Goal: Book appointment/travel/reservation

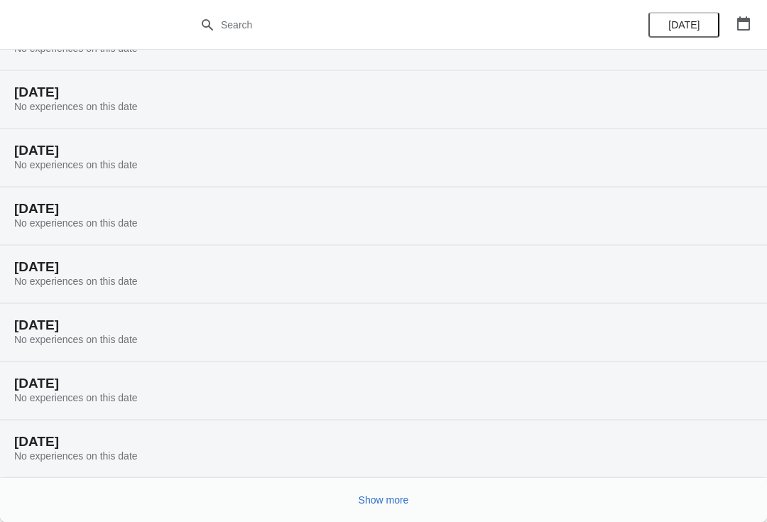
scroll to position [75, 0]
click at [393, 490] on button "Show more" at bounding box center [384, 500] width 62 height 26
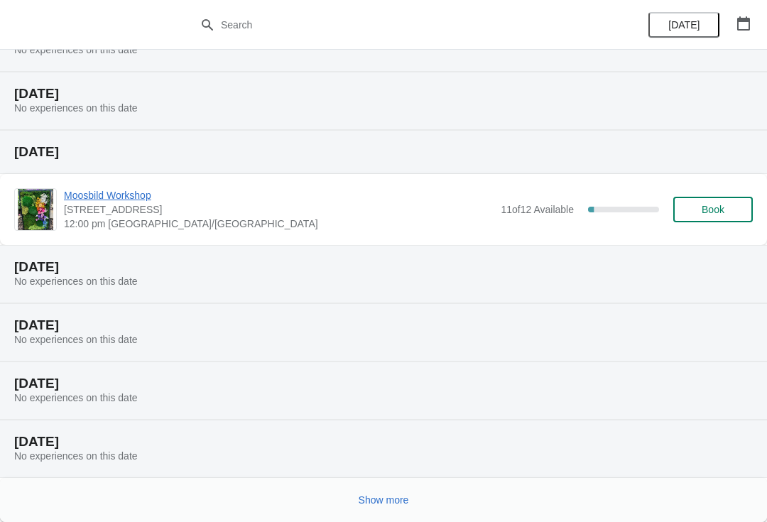
scroll to position [598, 0]
click at [386, 505] on span "Show more" at bounding box center [384, 499] width 50 height 11
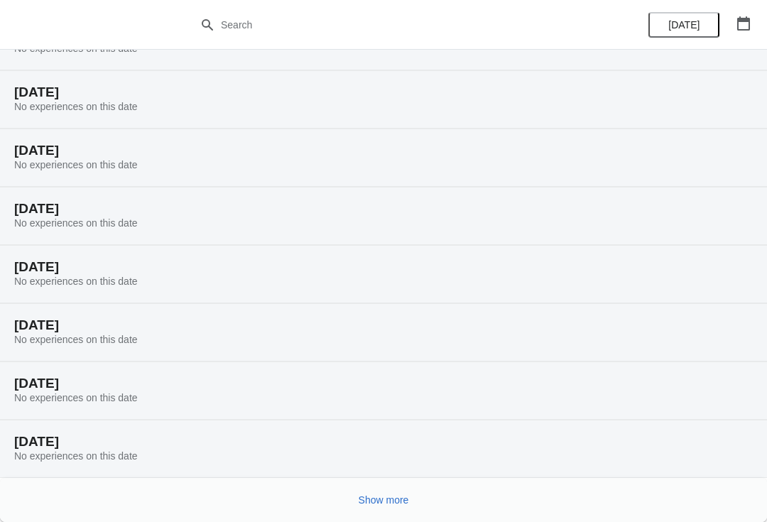
scroll to position [1064, 0]
click at [386, 501] on span "Show more" at bounding box center [384, 499] width 50 height 11
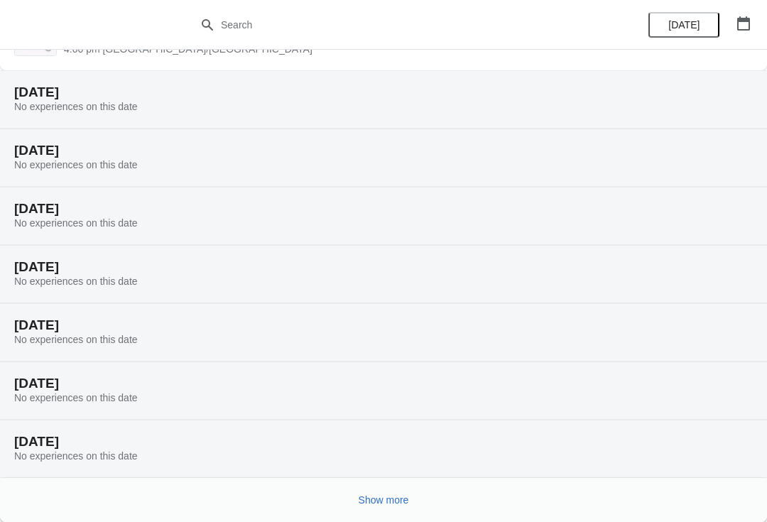
scroll to position [1658, 0]
click at [391, 496] on span "Show more" at bounding box center [384, 499] width 50 height 11
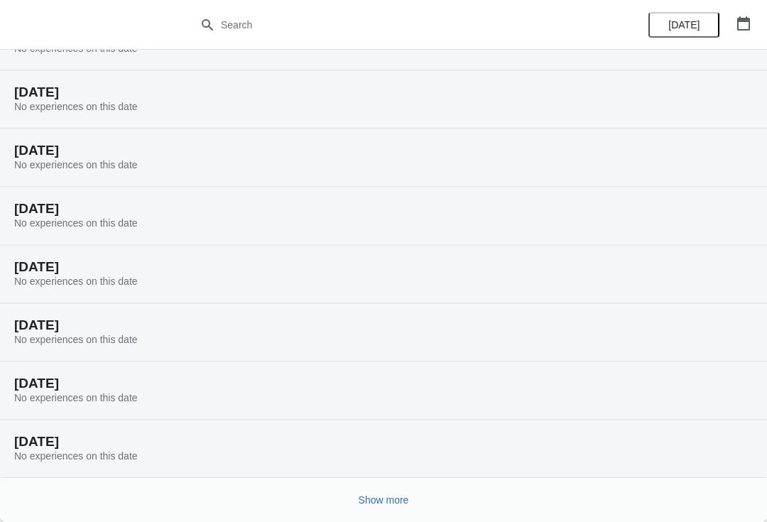
click at [386, 499] on span "Show more" at bounding box center [384, 499] width 50 height 11
click at [388, 477] on div "[DATE] No experiences on this date" at bounding box center [383, 449] width 767 height 58
click at [393, 496] on span "Show more" at bounding box center [384, 499] width 50 height 11
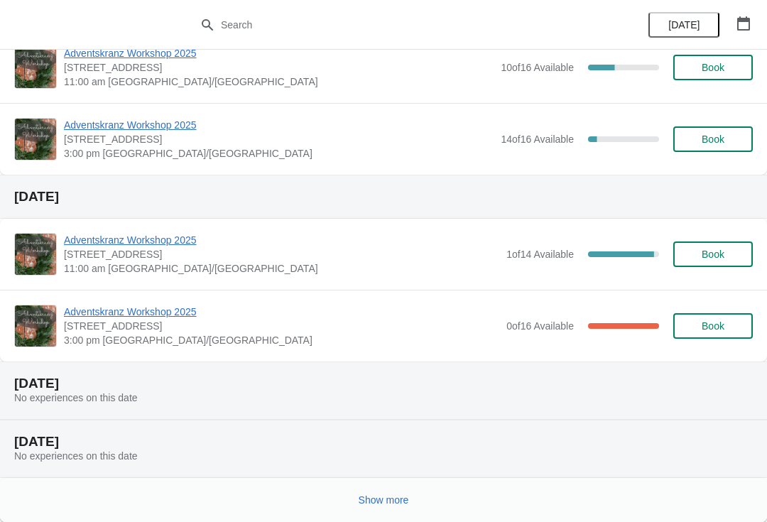
scroll to position [3370, 0]
click at [715, 256] on span "Book" at bounding box center [713, 254] width 23 height 11
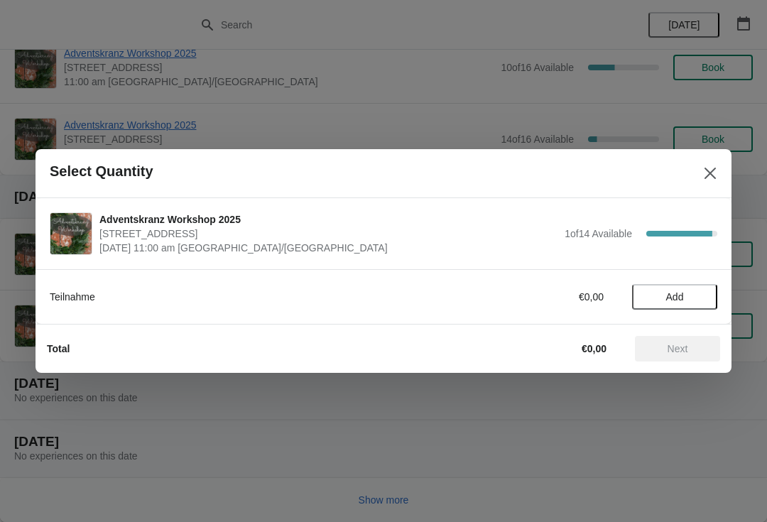
click at [667, 293] on span "Add" at bounding box center [675, 296] width 18 height 11
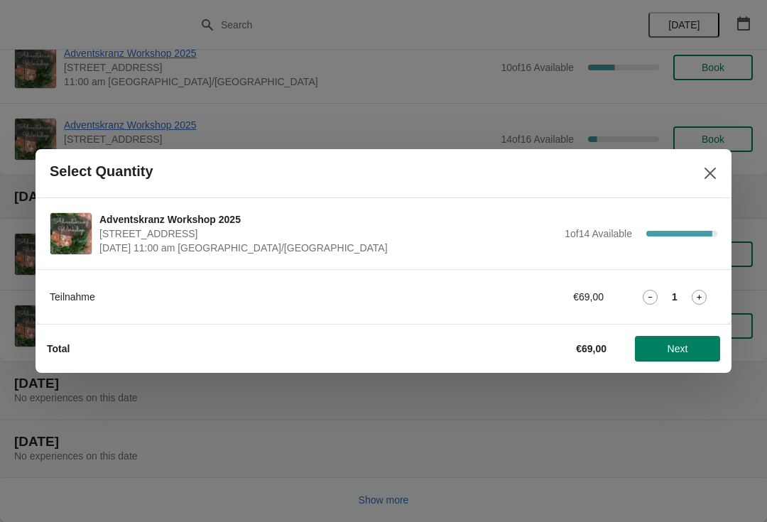
click at [673, 348] on span "Next" at bounding box center [678, 348] width 21 height 11
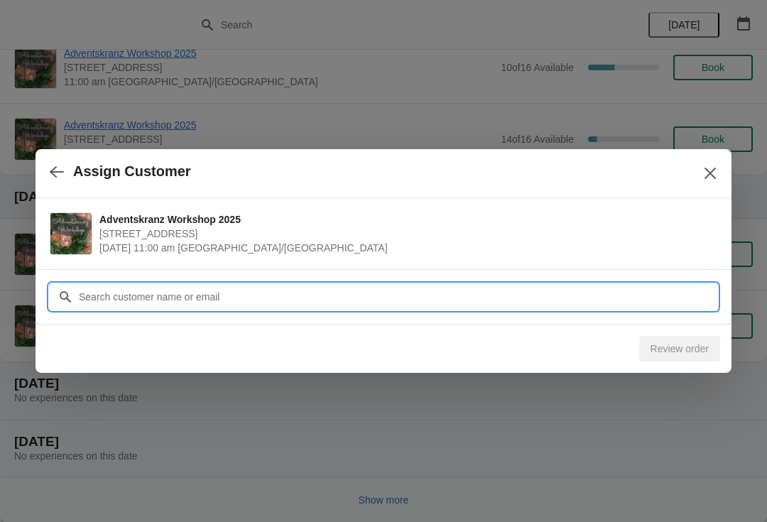
click at [224, 298] on input "Customer" at bounding box center [397, 297] width 639 height 26
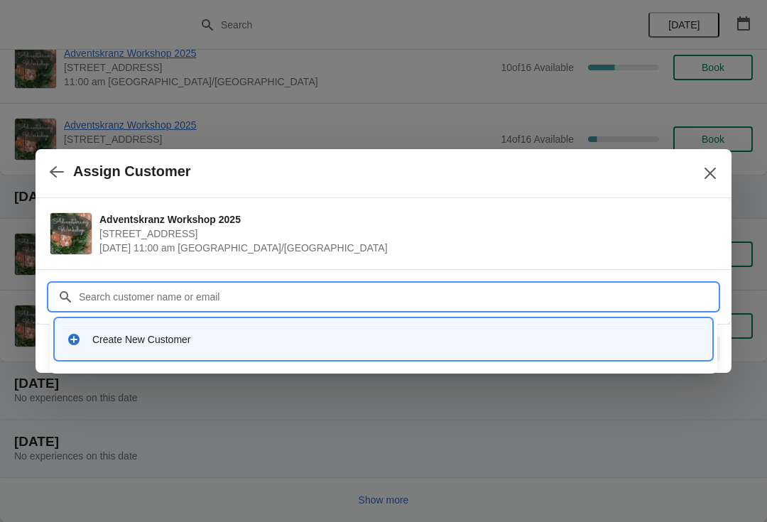
click at [169, 345] on div "Create New Customer" at bounding box center [396, 339] width 608 height 14
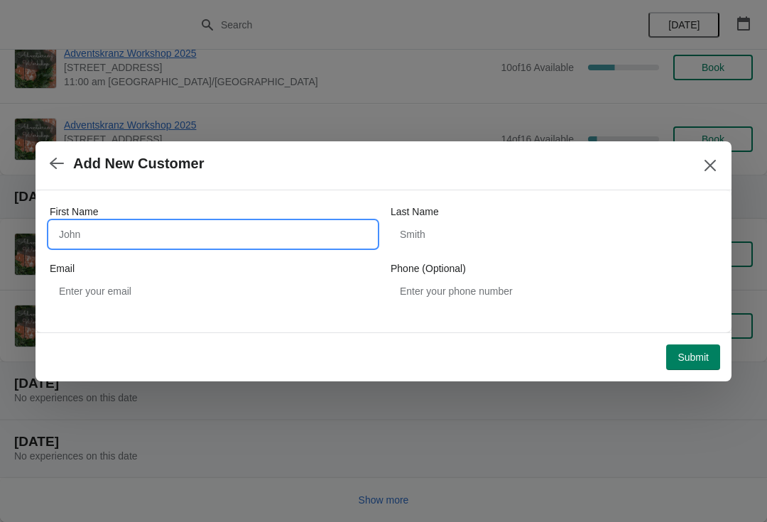
click at [167, 235] on input "First Name" at bounding box center [213, 235] width 327 height 26
type input "Birthe"
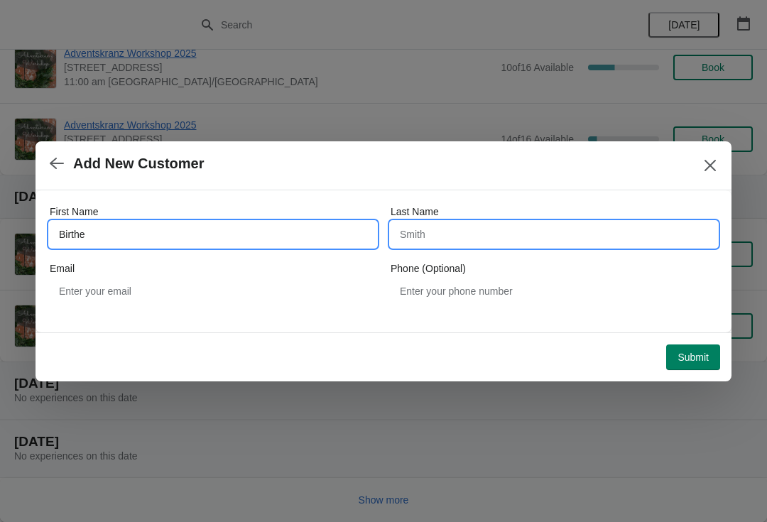
click at [452, 236] on input "Last Name" at bounding box center [554, 235] width 327 height 26
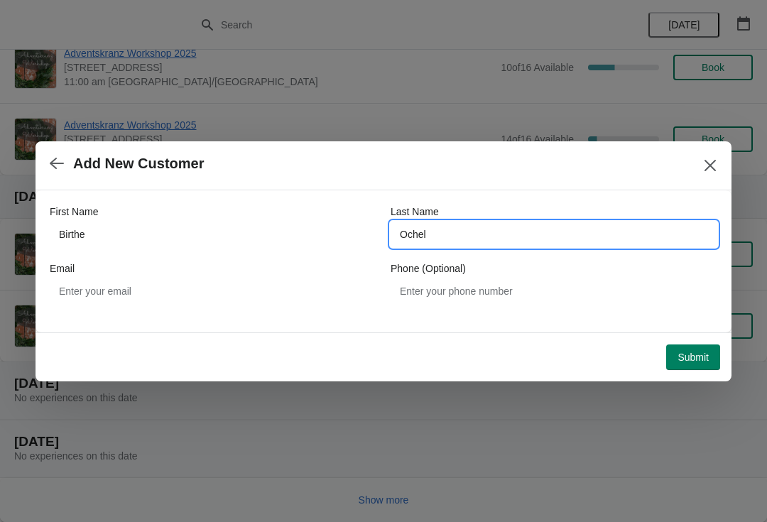
type input "Ochel"
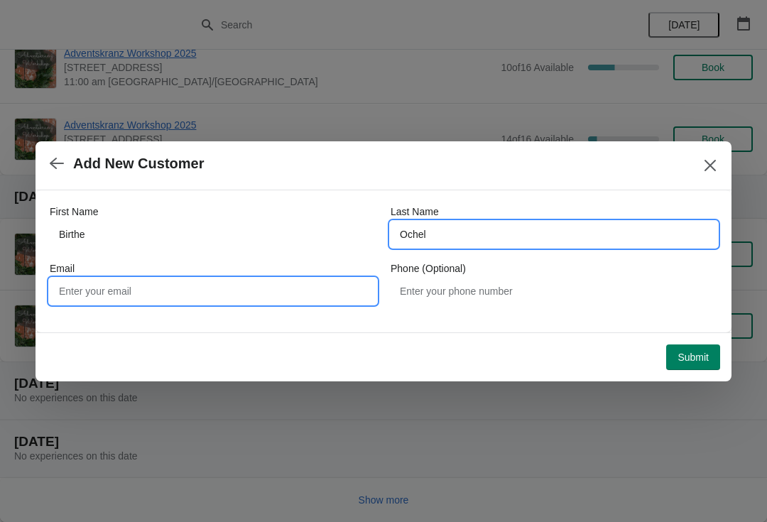
click at [228, 288] on input "Email" at bounding box center [213, 291] width 327 height 26
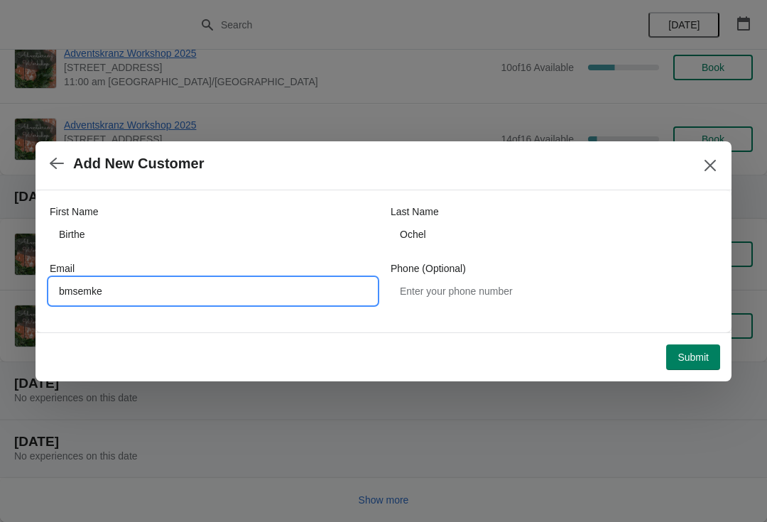
type input "bmsemke@"
click at [245, 290] on input "Email" at bounding box center [213, 291] width 327 height 26
type input "B"
type input "[EMAIL_ADDRESS][DOMAIN_NAME]"
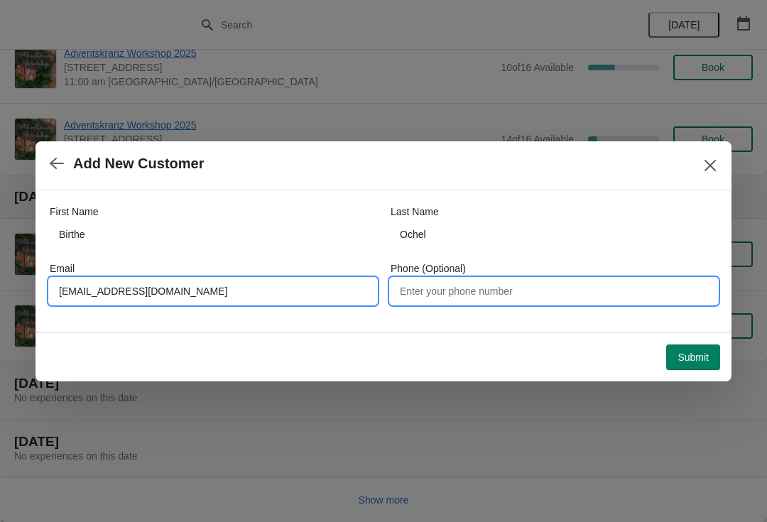
click at [497, 288] on input "Phone (Optional)" at bounding box center [554, 291] width 327 height 26
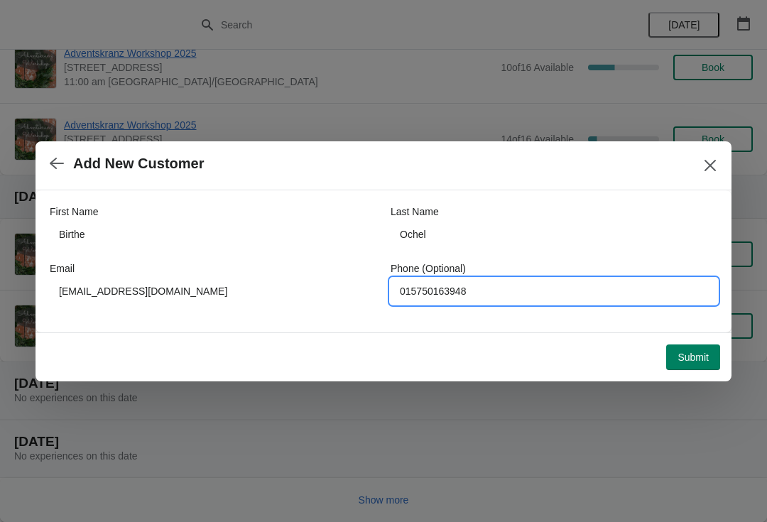
type input "015750163948"
click at [691, 358] on span "Submit" at bounding box center [693, 357] width 31 height 11
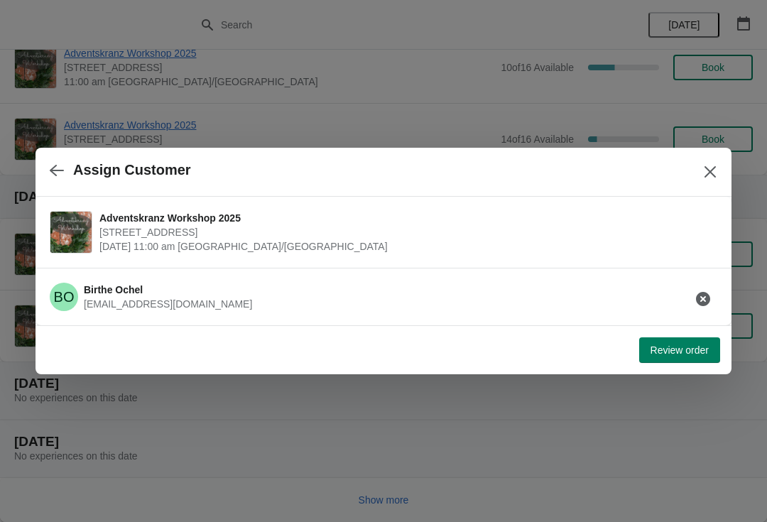
click at [682, 348] on span "Review order" at bounding box center [680, 349] width 58 height 11
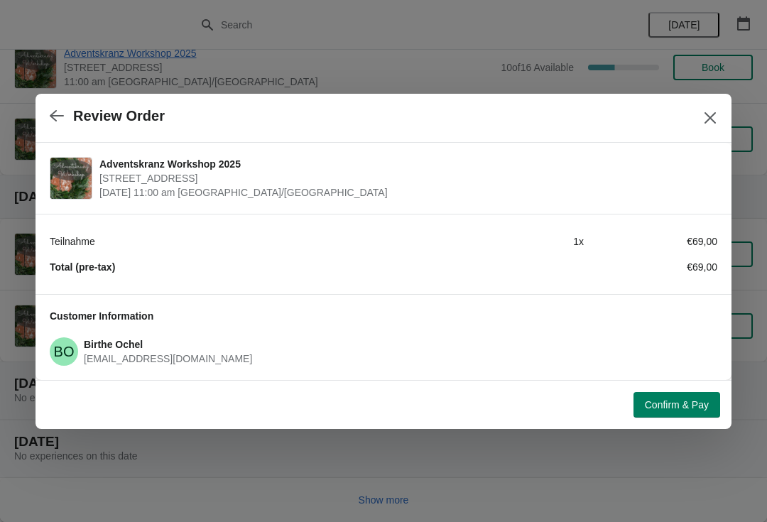
click at [679, 402] on span "Confirm & Pay" at bounding box center [677, 404] width 64 height 11
